Goal: Entertainment & Leisure: Consume media (video, audio)

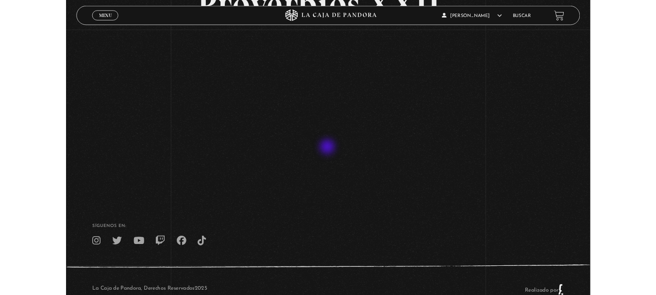
scroll to position [110, 0]
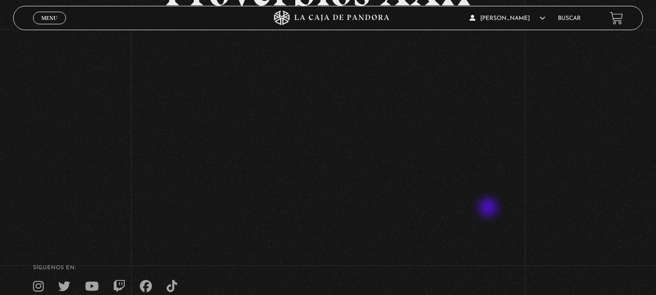
click at [82, 0] on html "ingresar al sitio Ver Video Más Información Solicitar Por favor coloque su disp…" at bounding box center [328, 135] width 656 height 490
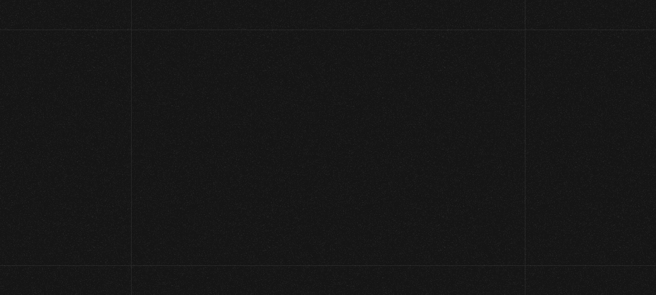
scroll to position [81, 0]
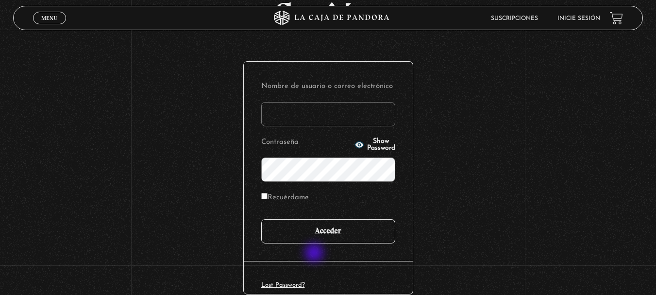
type input "kalymora"
click at [327, 226] on input "Acceder" at bounding box center [328, 231] width 134 height 24
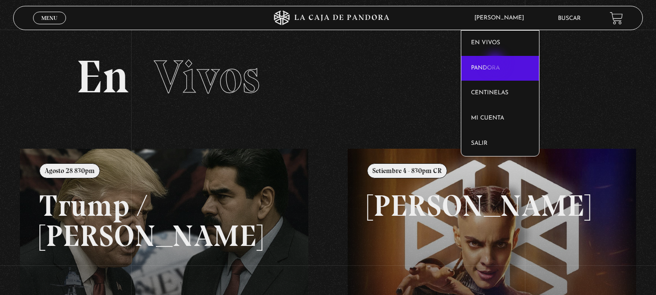
click at [496, 64] on link "Pandora" at bounding box center [500, 68] width 78 height 25
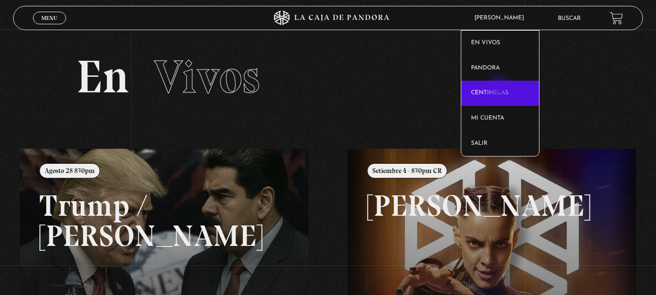
click at [500, 90] on link "Centinelas" at bounding box center [500, 93] width 78 height 25
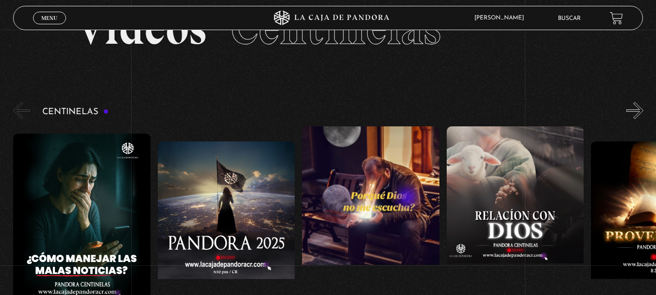
scroll to position [33, 0]
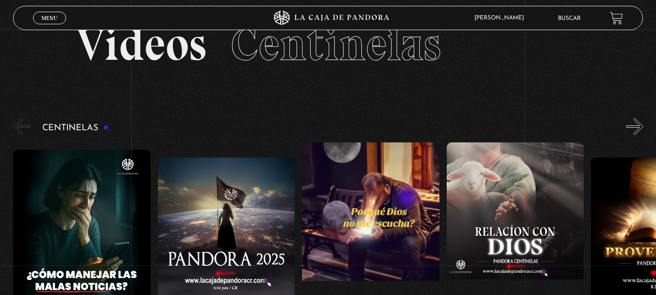
click at [411, 197] on figure at bounding box center [370, 229] width 137 height 175
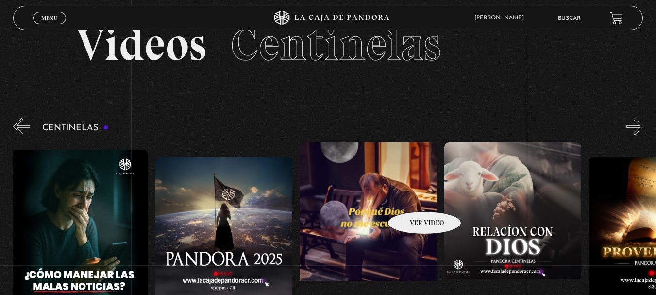
scroll to position [0, 0]
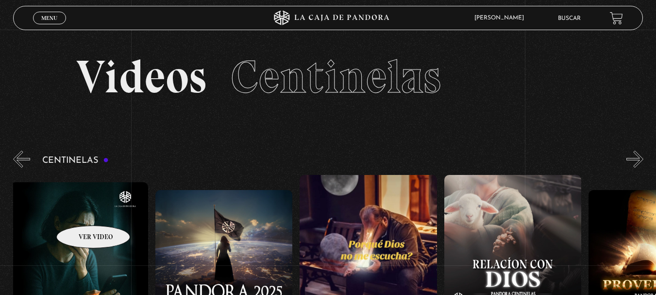
click at [81, 211] on figure at bounding box center [79, 269] width 137 height 175
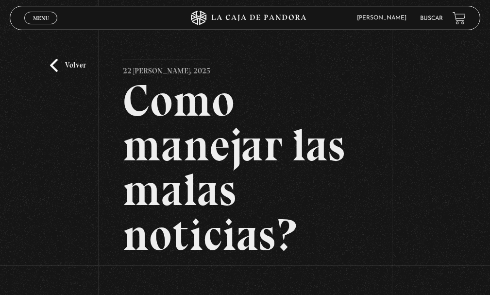
click at [226, 86] on h2 "Como manejar las malas noticias?" at bounding box center [245, 167] width 245 height 179
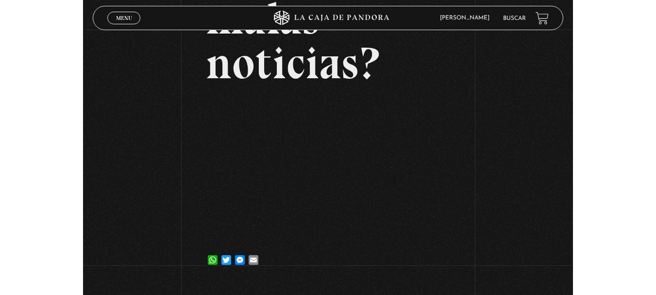
scroll to position [139, 0]
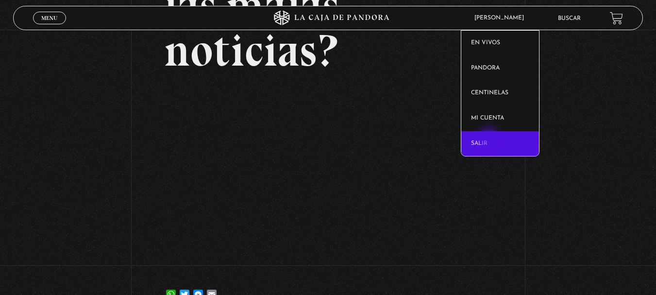
click at [487, 141] on link "Salir" at bounding box center [500, 143] width 78 height 25
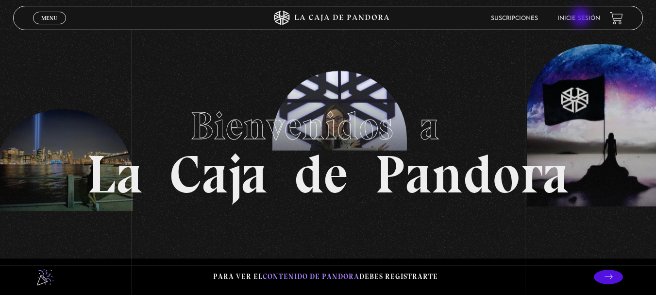
click at [581, 18] on link "Inicie sesión" at bounding box center [578, 19] width 43 height 6
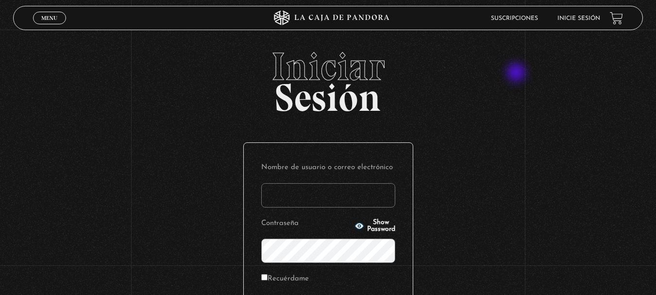
scroll to position [65, 0]
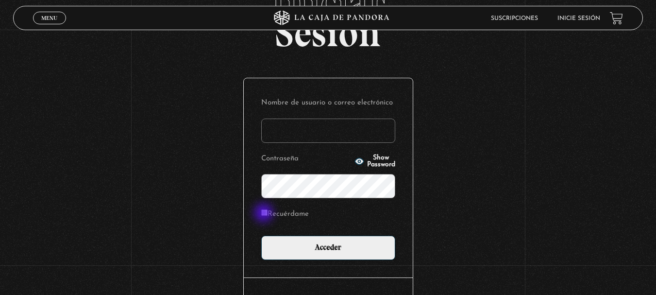
type input "kalymora"
click at [264, 214] on input "Recuérdame" at bounding box center [264, 212] width 6 height 6
checkbox input "true"
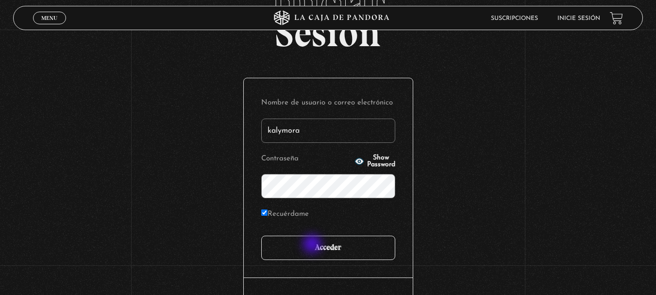
click at [313, 245] on input "Acceder" at bounding box center [328, 247] width 134 height 24
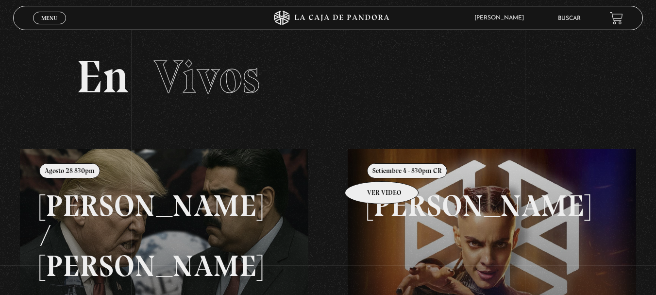
drag, startPoint x: 369, startPoint y: 166, endPoint x: 391, endPoint y: 110, distance: 60.6
click at [391, 110] on div "Menu Cerrar Carlos Mora En vivos Pandora Centinelas Mi cuenta Salir Buscar Busc…" at bounding box center [328, 275] width 656 height 491
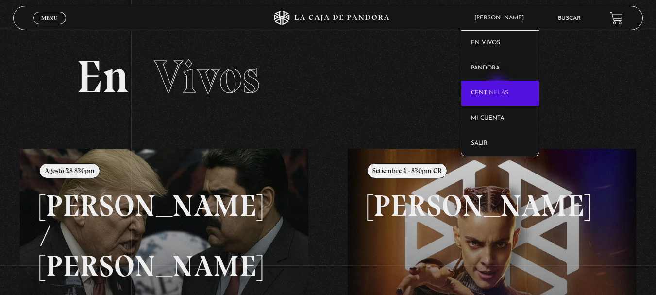
click at [498, 88] on link "Centinelas" at bounding box center [500, 93] width 78 height 25
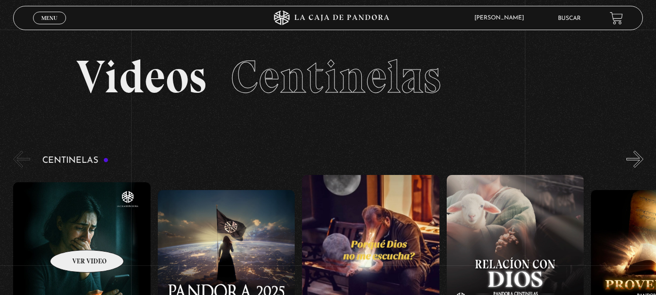
click at [74, 235] on figure at bounding box center [81, 269] width 137 height 175
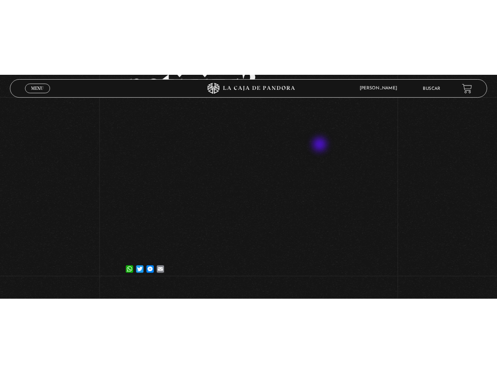
scroll to position [179, 0]
